Goal: Check status: Check status

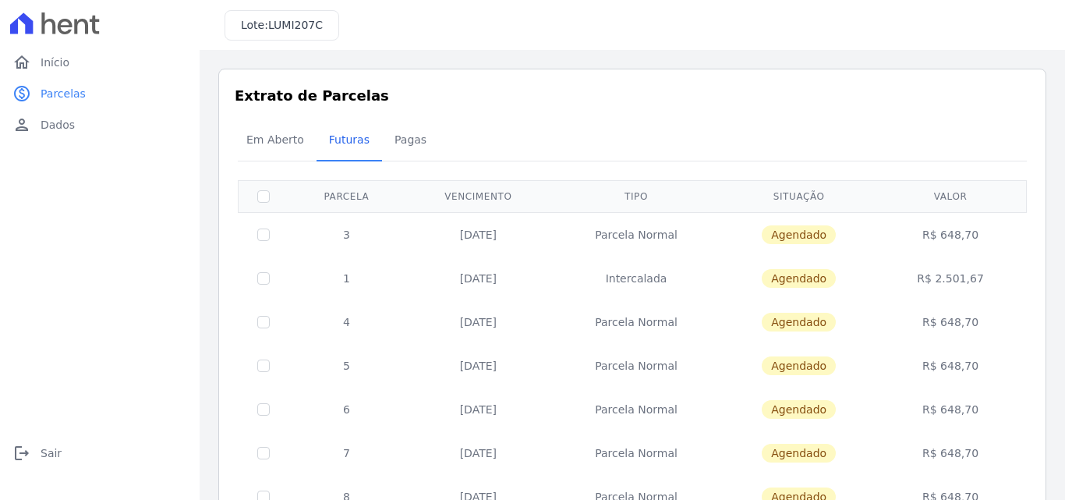
click at [929, 103] on h3 "Extrato de Parcelas" at bounding box center [632, 95] width 795 height 21
click at [55, 53] on link "home Início" at bounding box center [99, 62] width 187 height 31
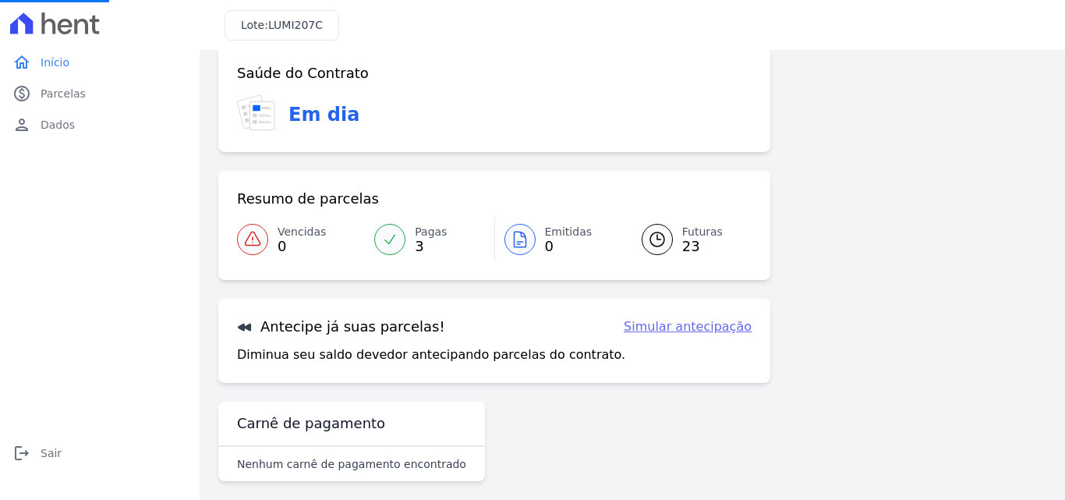
scroll to position [36, 0]
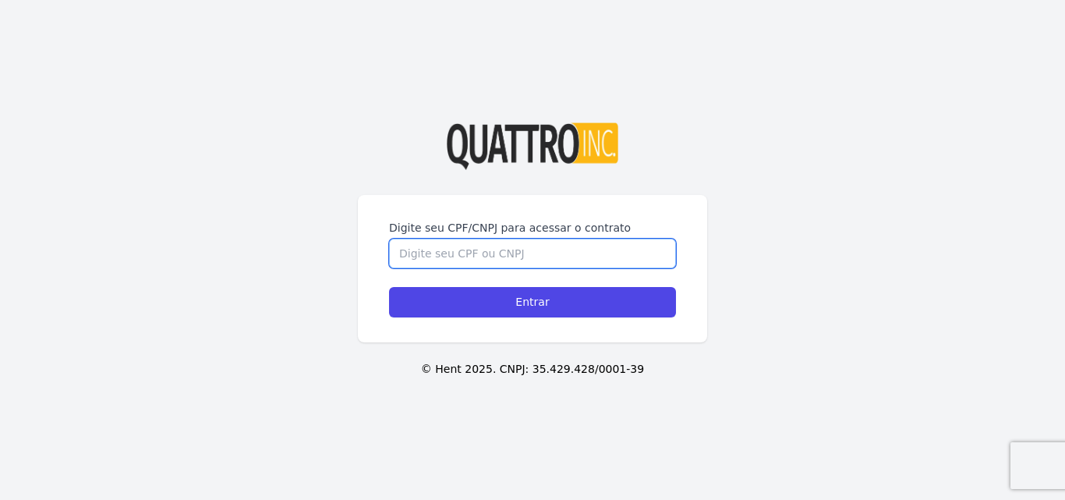
click at [500, 251] on input "Digite seu CPF/CNPJ para acessar o contrato" at bounding box center [532, 253] width 287 height 30
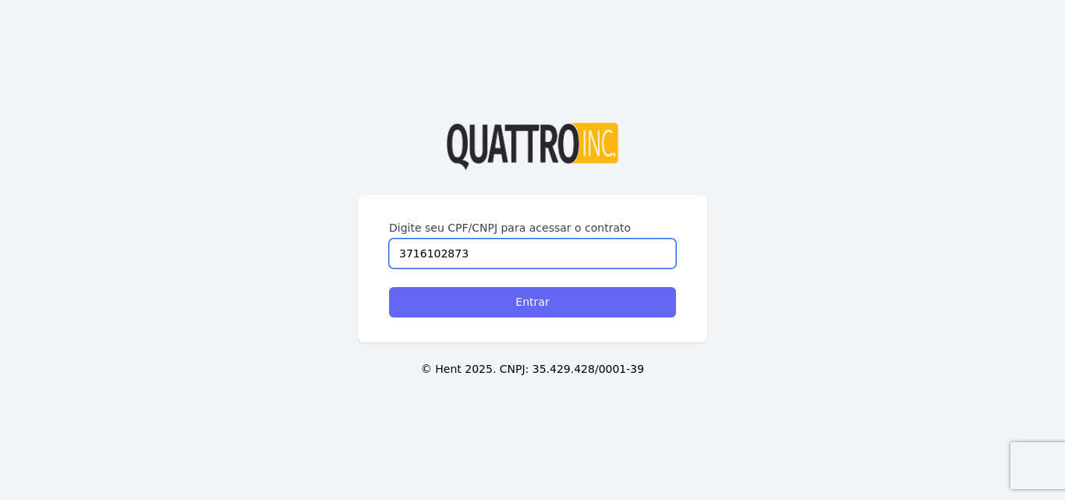
type input "3716102873"
click at [543, 291] on input "Entrar" at bounding box center [532, 302] width 287 height 30
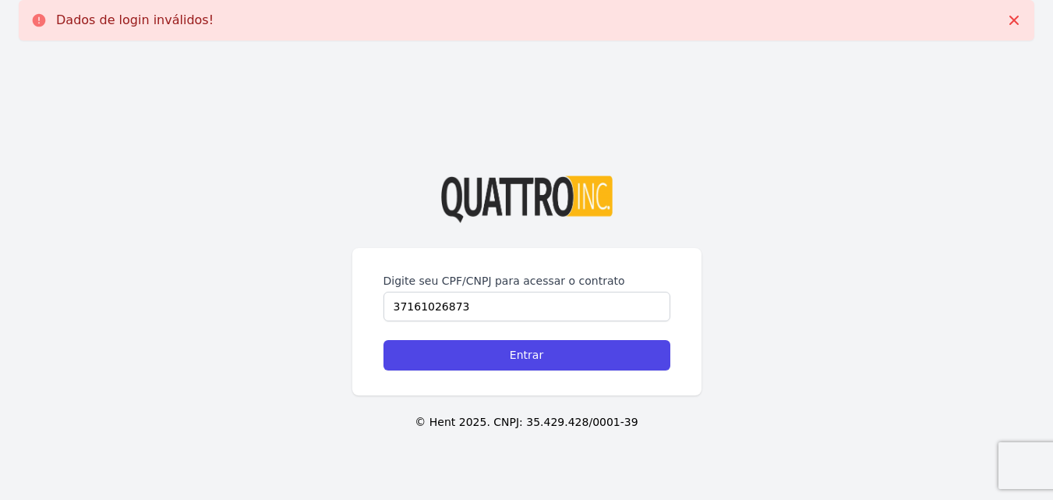
type input "37161026873"
click at [383, 340] on input "Entrar" at bounding box center [526, 355] width 287 height 30
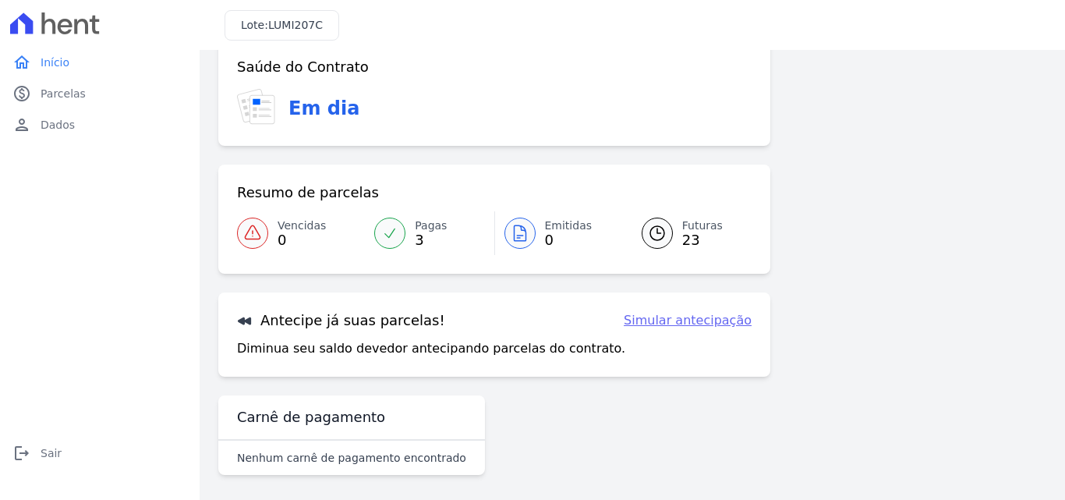
scroll to position [95, 0]
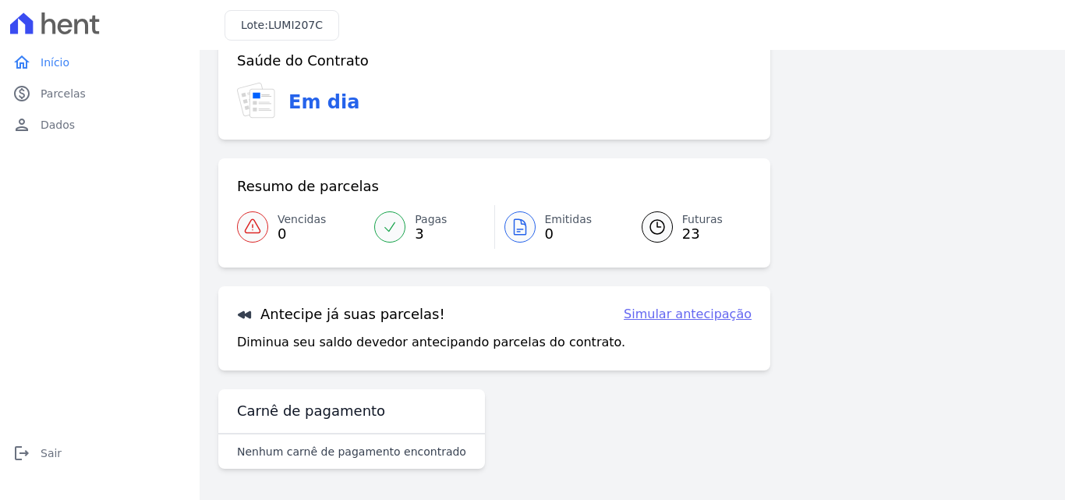
click at [650, 221] on icon at bounding box center [657, 226] width 19 height 19
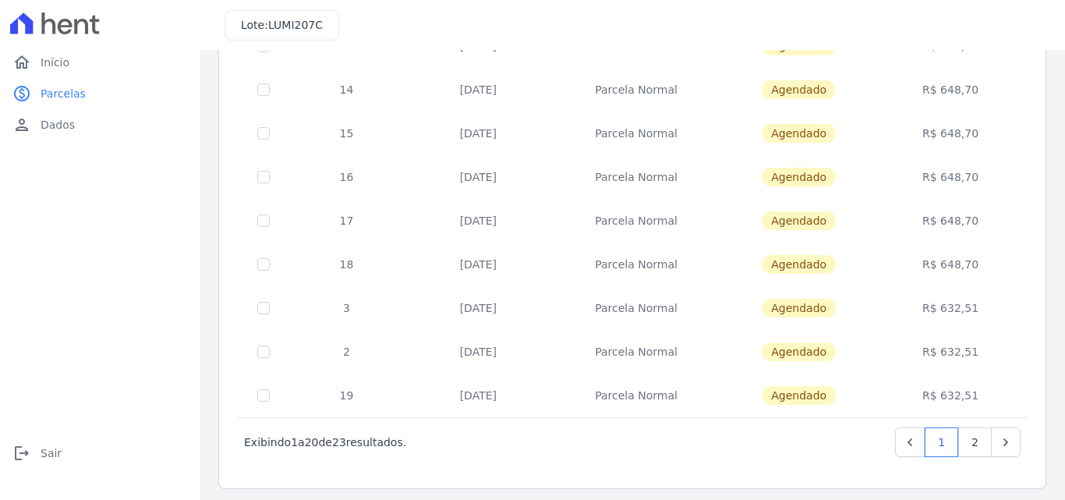
scroll to position [667, 0]
click at [963, 437] on link "2" at bounding box center [975, 444] width 34 height 30
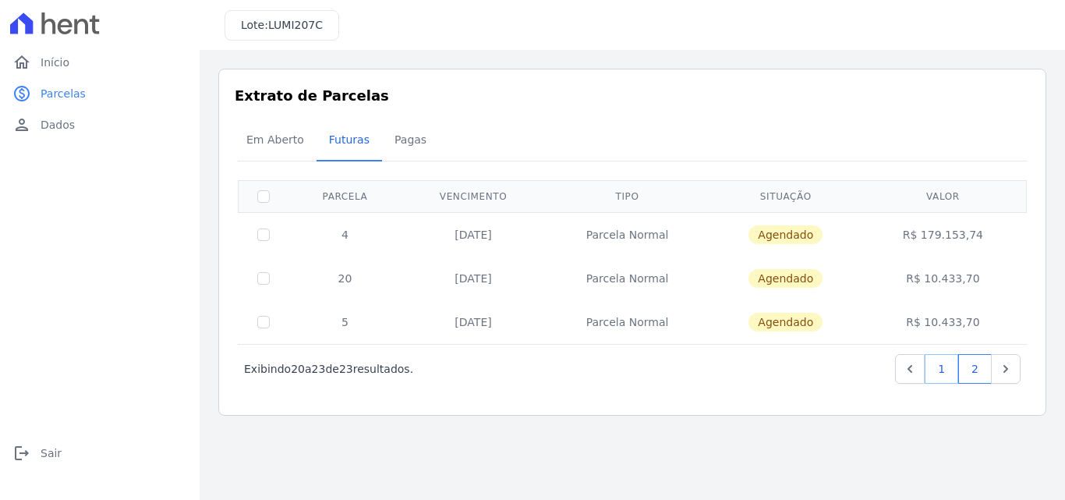
click at [937, 370] on link "1" at bounding box center [941, 369] width 34 height 30
